Goal: Task Accomplishment & Management: Manage account settings

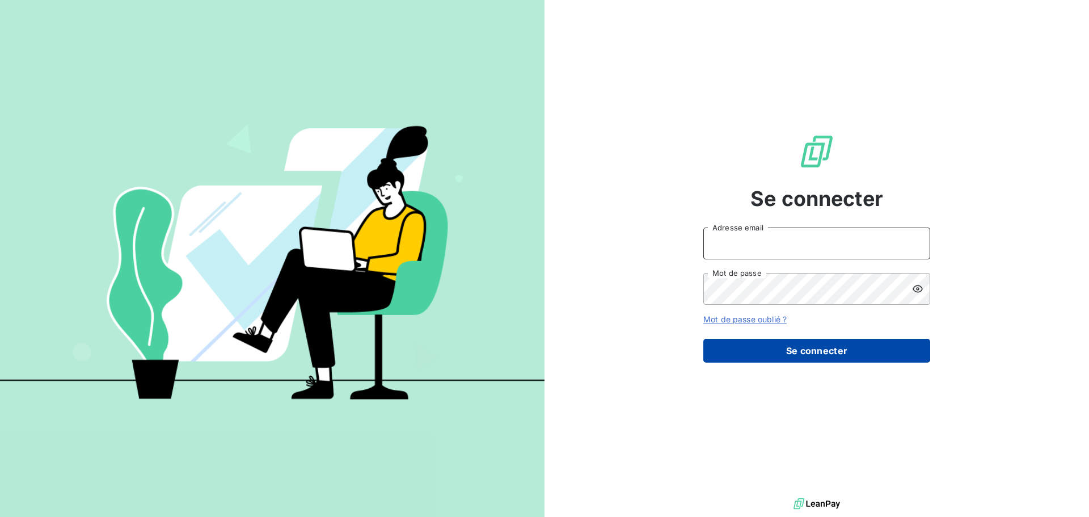
type input "[EMAIL_ADDRESS][DOMAIN_NAME]"
click at [793, 361] on button "Se connecter" at bounding box center [816, 351] width 227 height 24
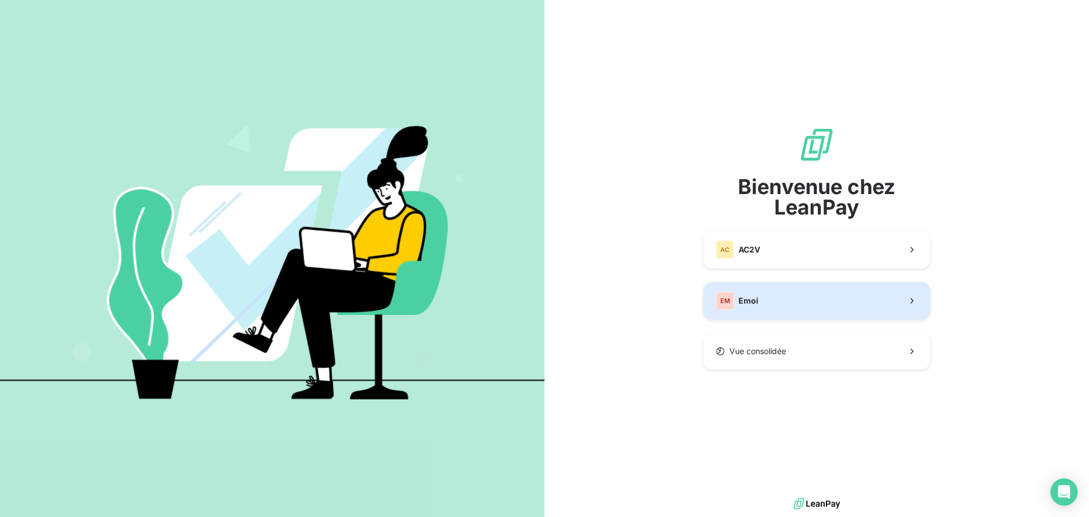
click at [725, 312] on button "EM Emoi" at bounding box center [816, 300] width 227 height 37
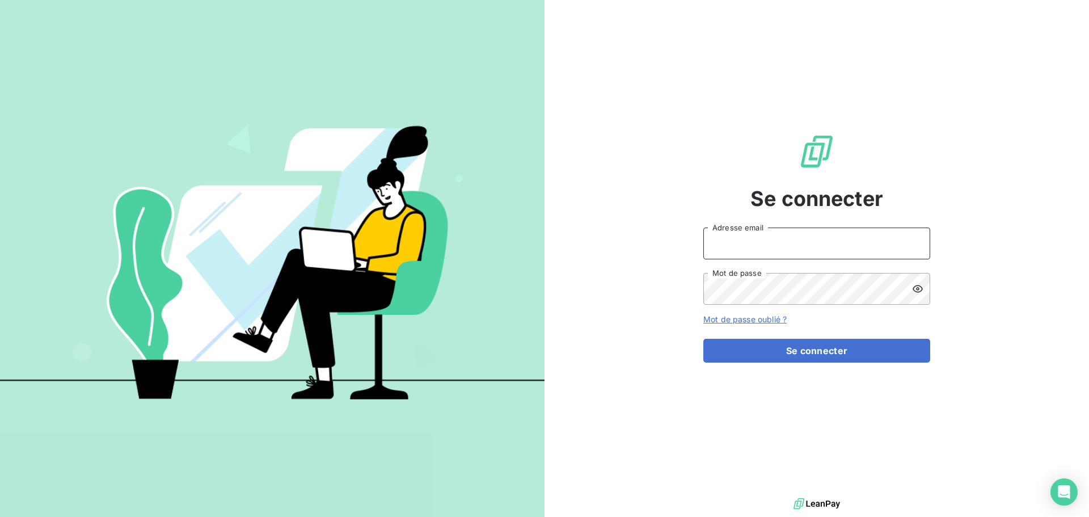
type input "[EMAIL_ADDRESS][DOMAIN_NAME]"
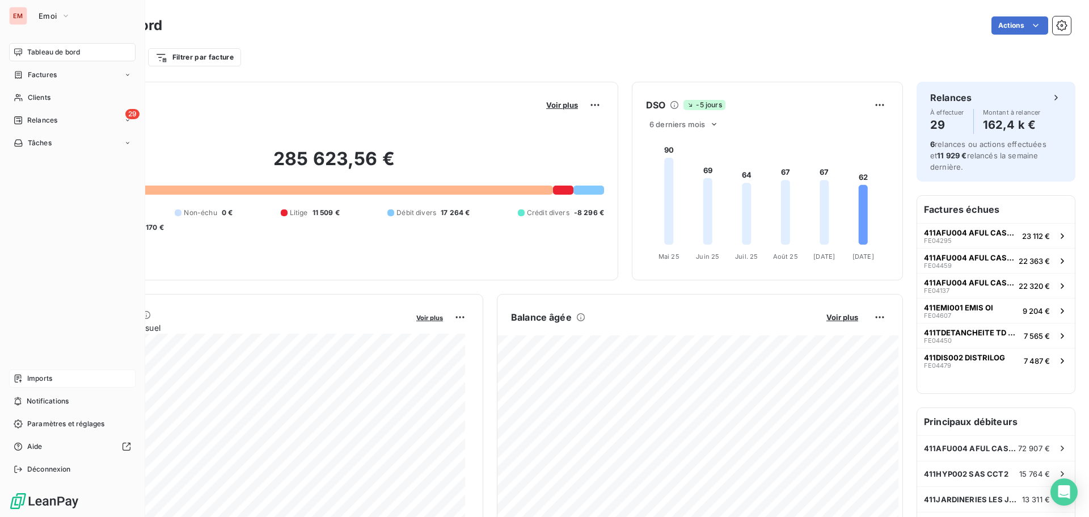
click at [21, 372] on div "Imports" at bounding box center [72, 378] width 126 height 18
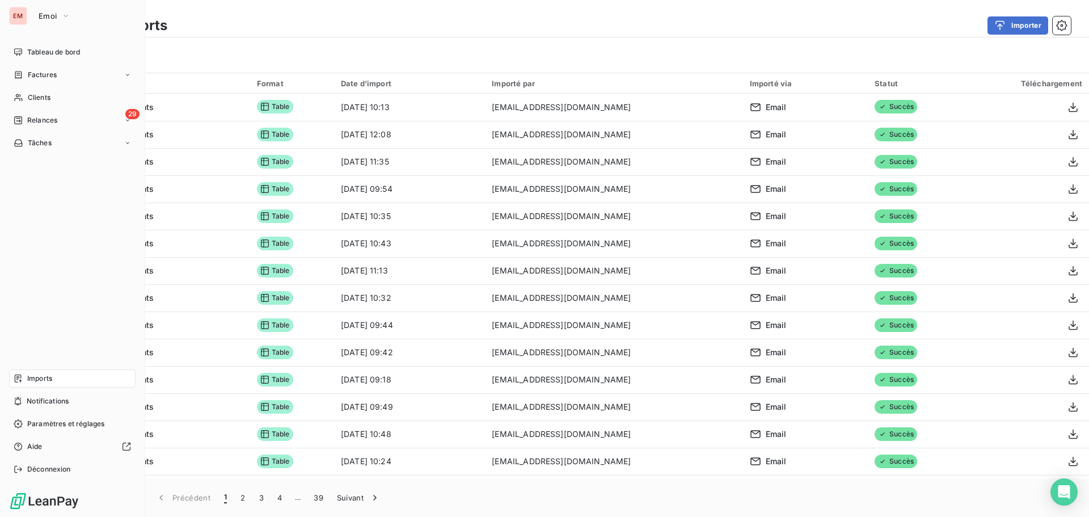
click at [6, 62] on div "EM Emoi Tableau de bord Factures Clients 29 Relances Tâches Imports Notificatio…" at bounding box center [72, 258] width 145 height 517
click at [45, 49] on span "Tableau de bord" at bounding box center [53, 52] width 53 height 10
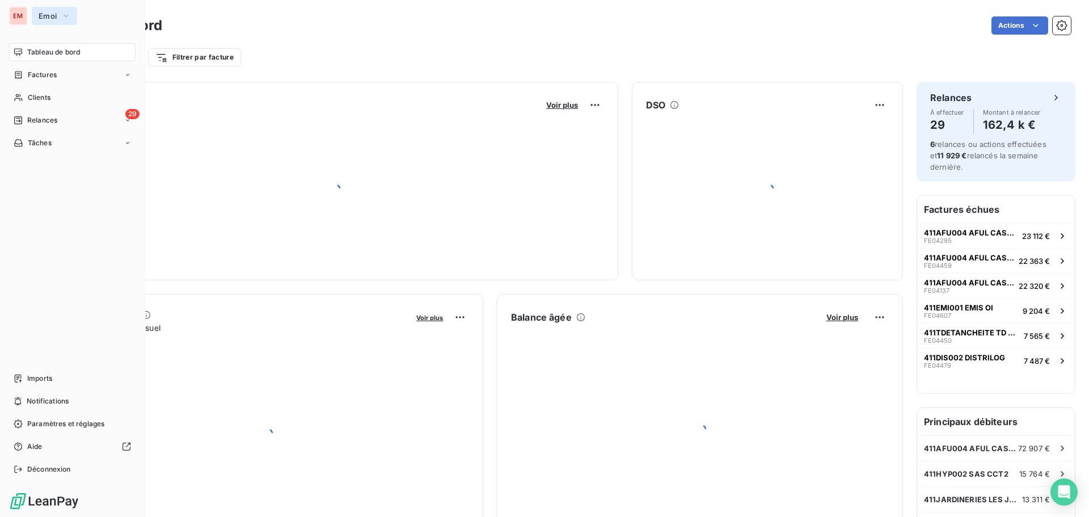
click at [46, 16] on span "Emoi" at bounding box center [48, 15] width 18 height 9
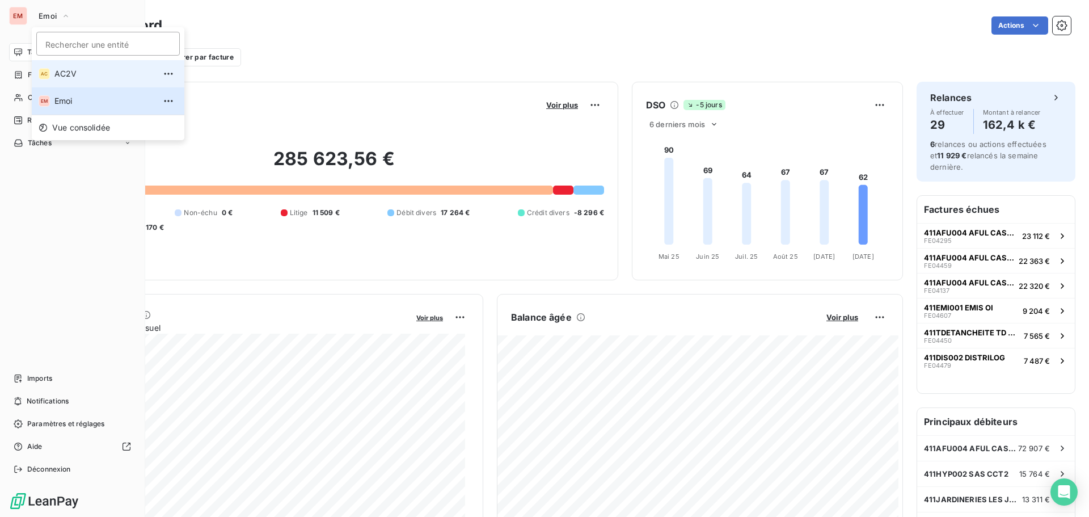
click at [61, 75] on span "AC2V" at bounding box center [104, 73] width 100 height 11
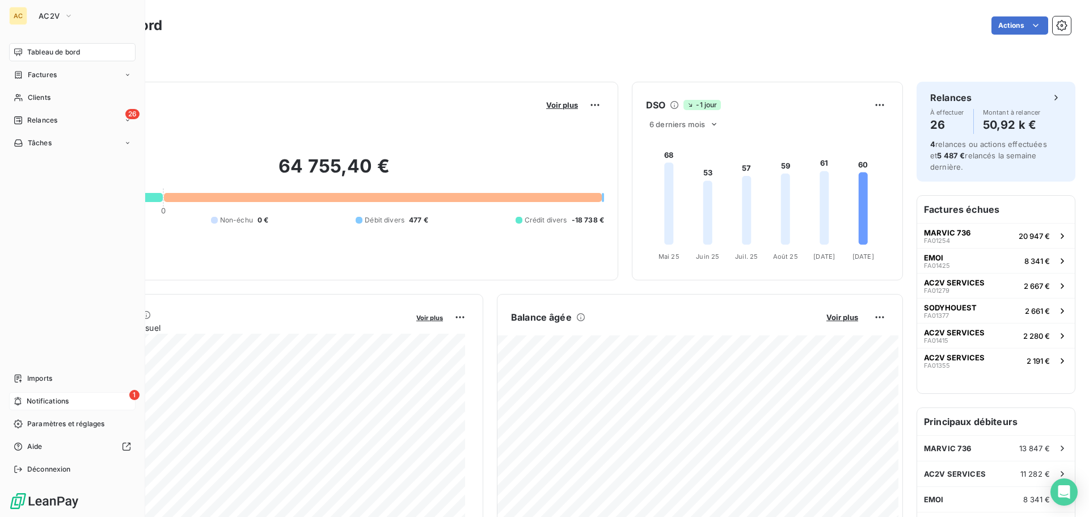
click at [23, 399] on div "1 Notifications" at bounding box center [72, 401] width 126 height 18
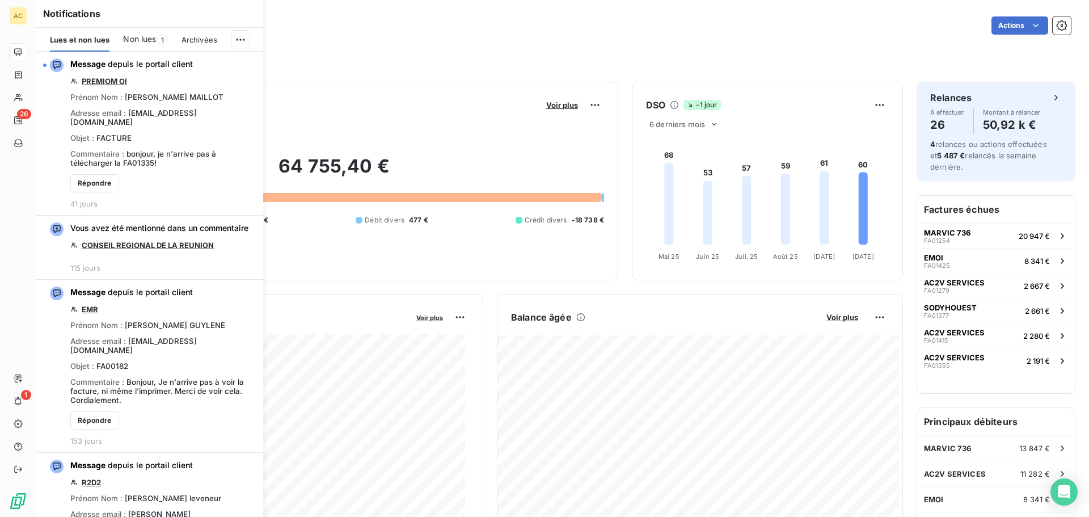
click at [149, 36] on span "Non lues" at bounding box center [139, 38] width 33 height 11
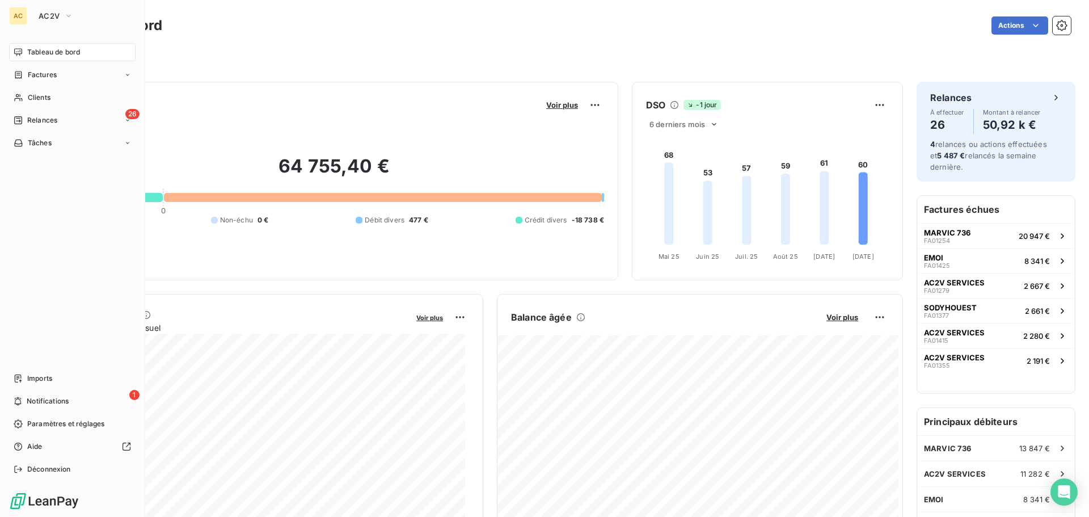
drag, startPoint x: 22, startPoint y: 51, endPoint x: 32, endPoint y: 26, distance: 27.3
click at [22, 50] on icon at bounding box center [18, 51] width 8 height 7
click at [42, 13] on span "AC2V" at bounding box center [49, 15] width 21 height 9
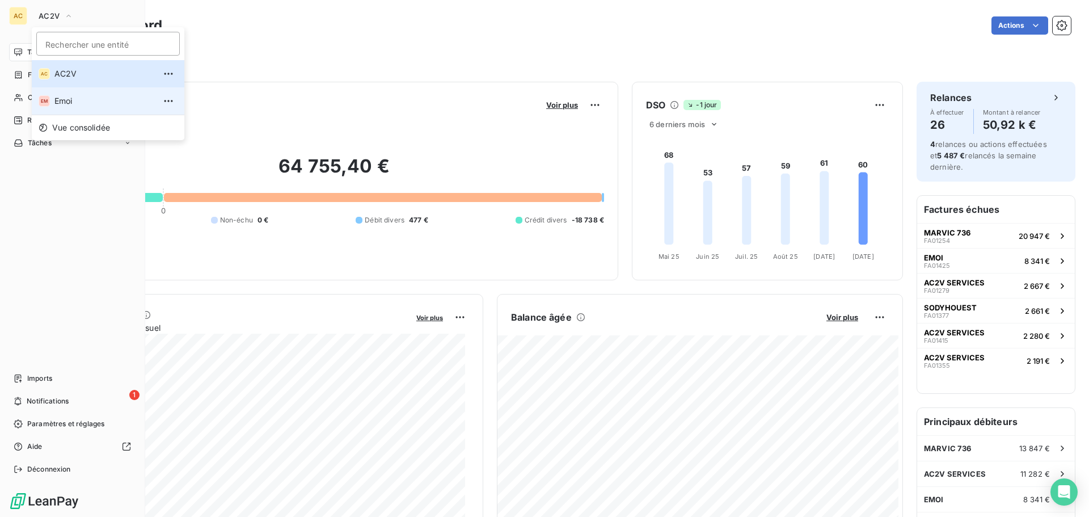
click at [64, 99] on span "Emoi" at bounding box center [104, 100] width 100 height 11
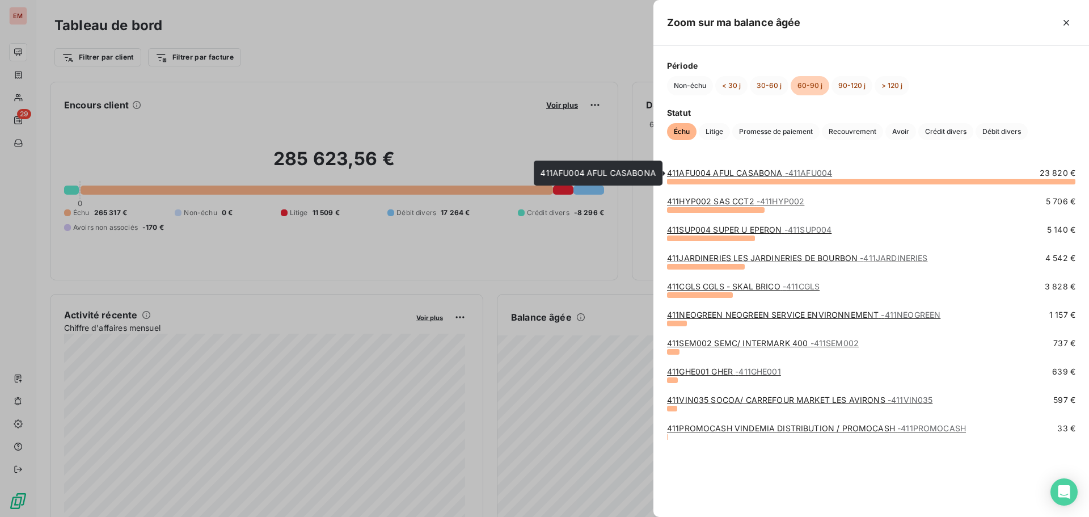
click at [715, 171] on link "411AFU004 AFUL CASABONA - 411AFU004" at bounding box center [749, 173] width 165 height 10
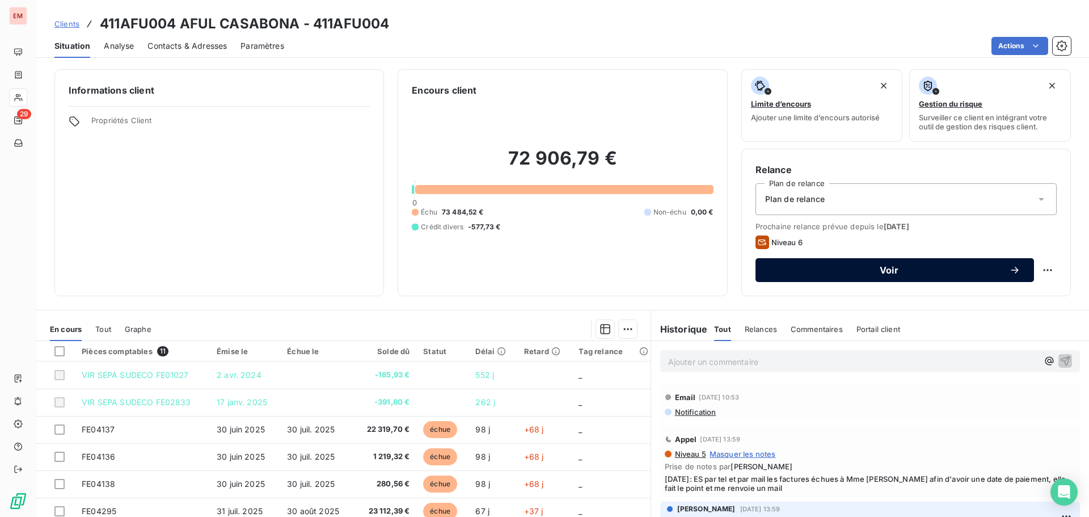
click at [895, 276] on button "Voir" at bounding box center [894, 270] width 278 height 24
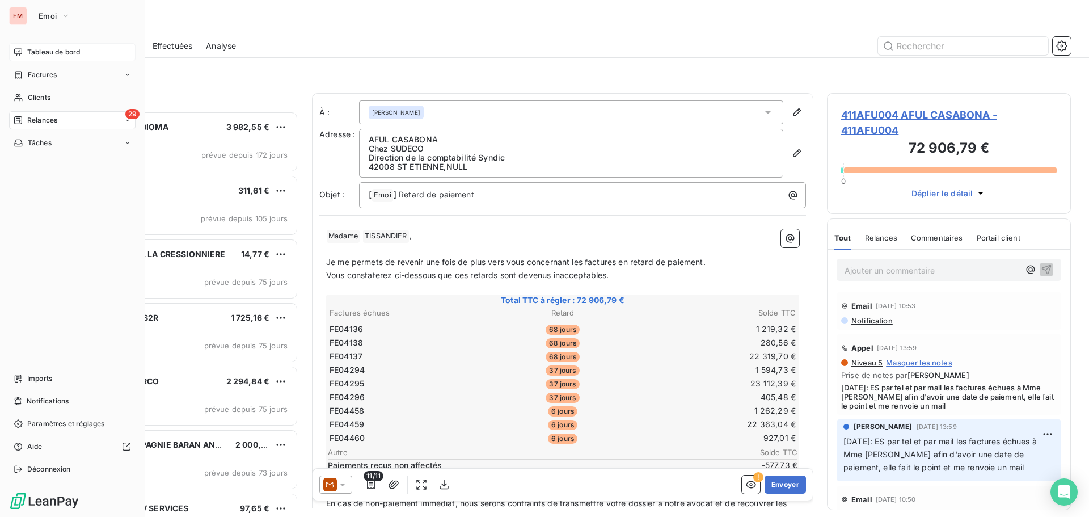
click at [20, 54] on icon at bounding box center [18, 51] width 8 height 7
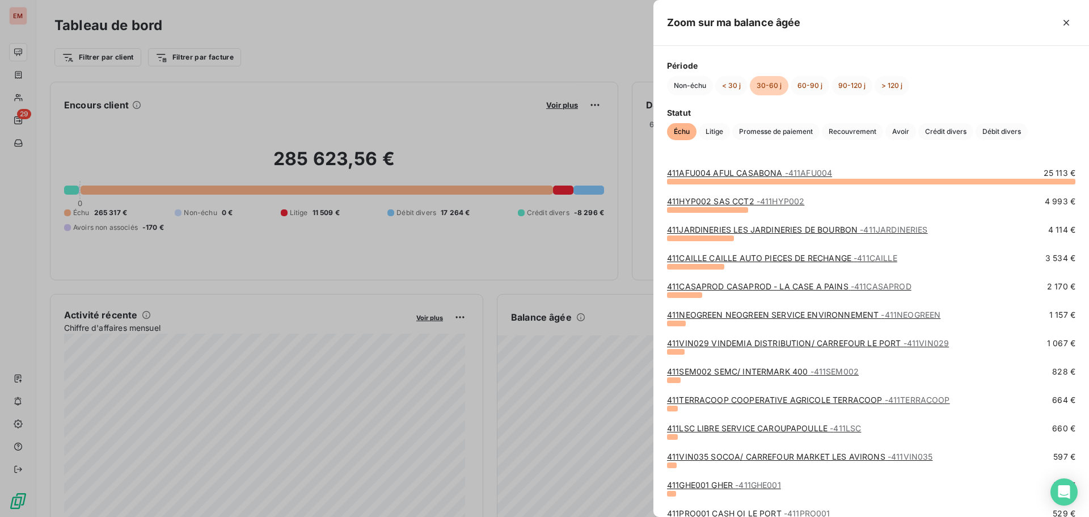
click at [710, 205] on link "411HYP002 SAS CCT2 - 411HYP002" at bounding box center [735, 201] width 137 height 10
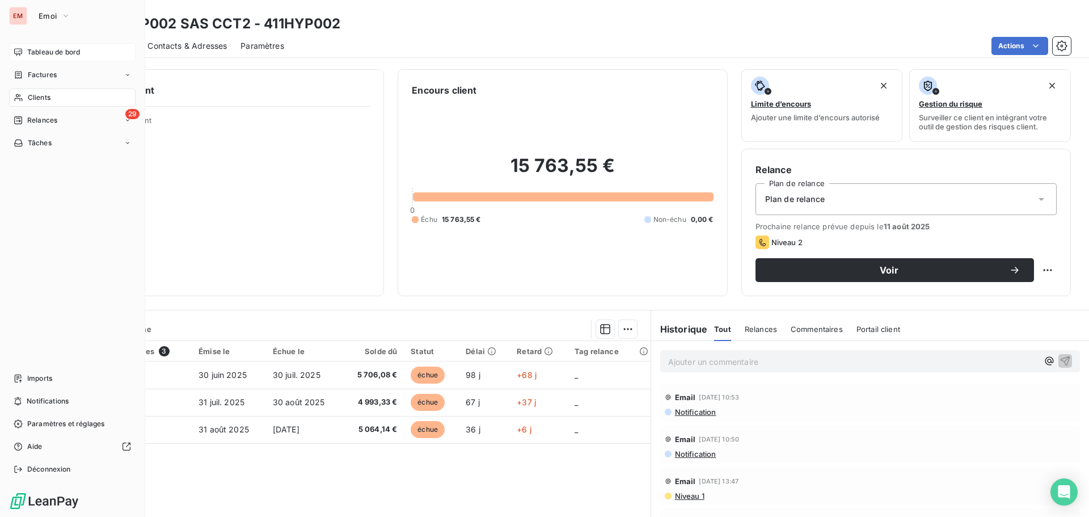
click at [20, 51] on icon at bounding box center [18, 52] width 9 height 9
